Goal: Complete application form: Complete application form

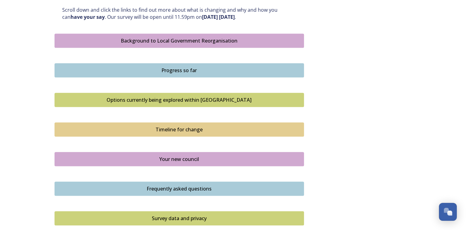
scroll to position [339, 0]
click at [186, 67] on div "Progress so far" at bounding box center [179, 69] width 243 height 7
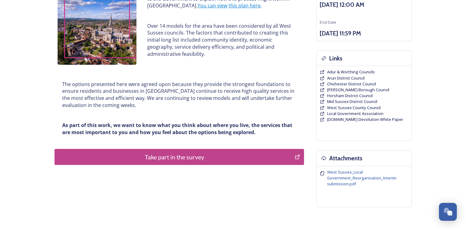
scroll to position [133, 0]
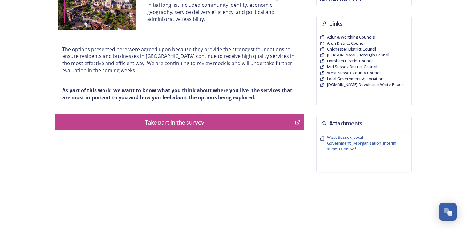
click at [182, 120] on div "Take part in the survey" at bounding box center [175, 121] width 234 height 9
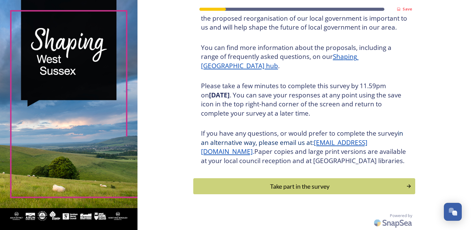
scroll to position [66, 0]
click at [302, 184] on div "Take part in the survey" at bounding box center [299, 186] width 208 height 9
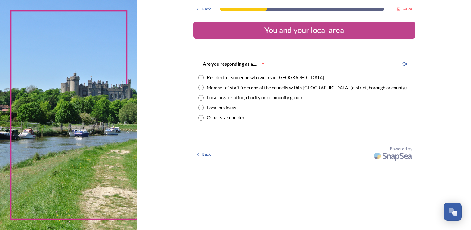
click at [202, 88] on input "radio" at bounding box center [201, 88] width 6 height 6
radio input "true"
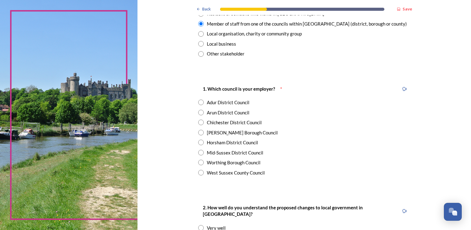
scroll to position [92, 0]
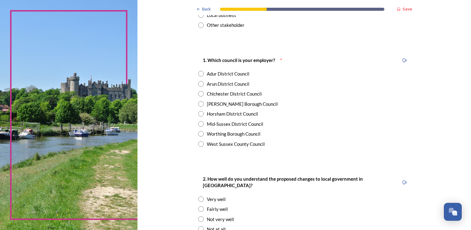
click at [199, 143] on input "radio" at bounding box center [201, 144] width 6 height 6
radio input "true"
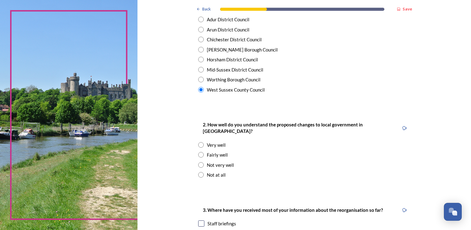
scroll to position [154, 0]
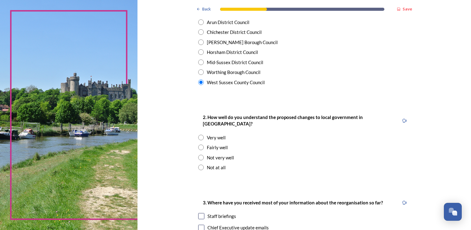
click at [198, 145] on input "radio" at bounding box center [201, 148] width 6 height 6
radio input "true"
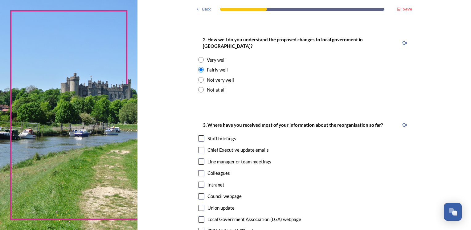
scroll to position [247, 0]
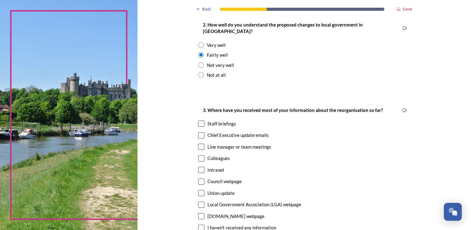
click at [200, 132] on input "checkbox" at bounding box center [201, 135] width 6 height 6
checkbox input "true"
click at [198, 178] on input "checkbox" at bounding box center [201, 181] width 6 height 6
checkbox input "true"
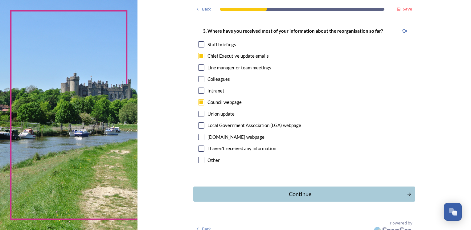
scroll to position [326, 0]
click at [304, 189] on div "Continue" at bounding box center [299, 193] width 209 height 8
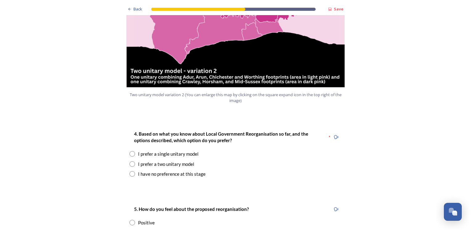
scroll to position [740, 0]
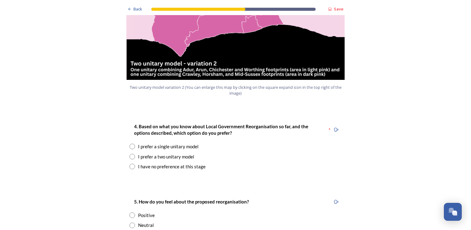
click at [129, 144] on input "radio" at bounding box center [132, 147] width 6 height 6
radio input "true"
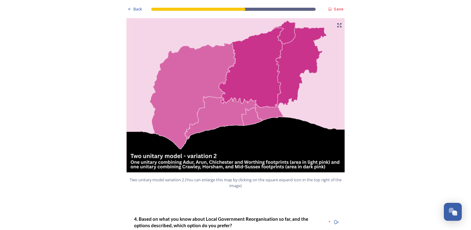
scroll to position [401, 0]
